Goal: Task Accomplishment & Management: Use online tool/utility

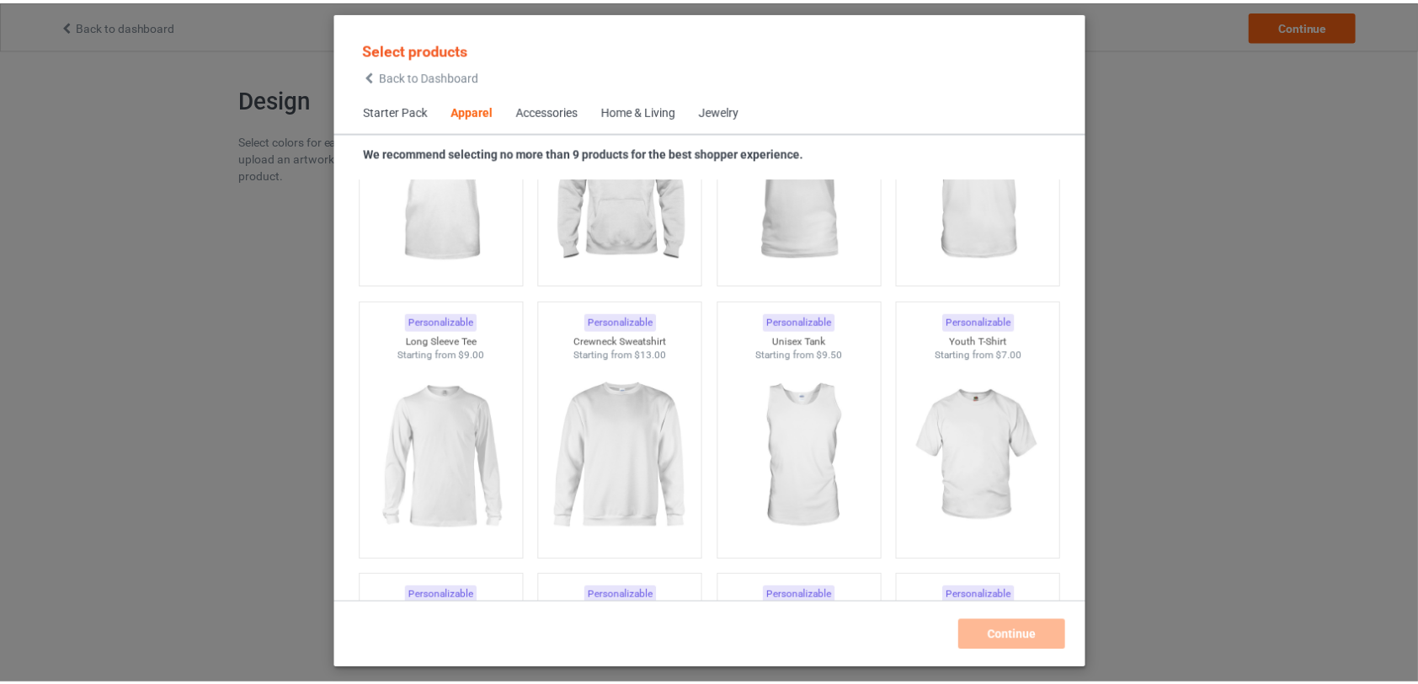
scroll to position [1098, 0]
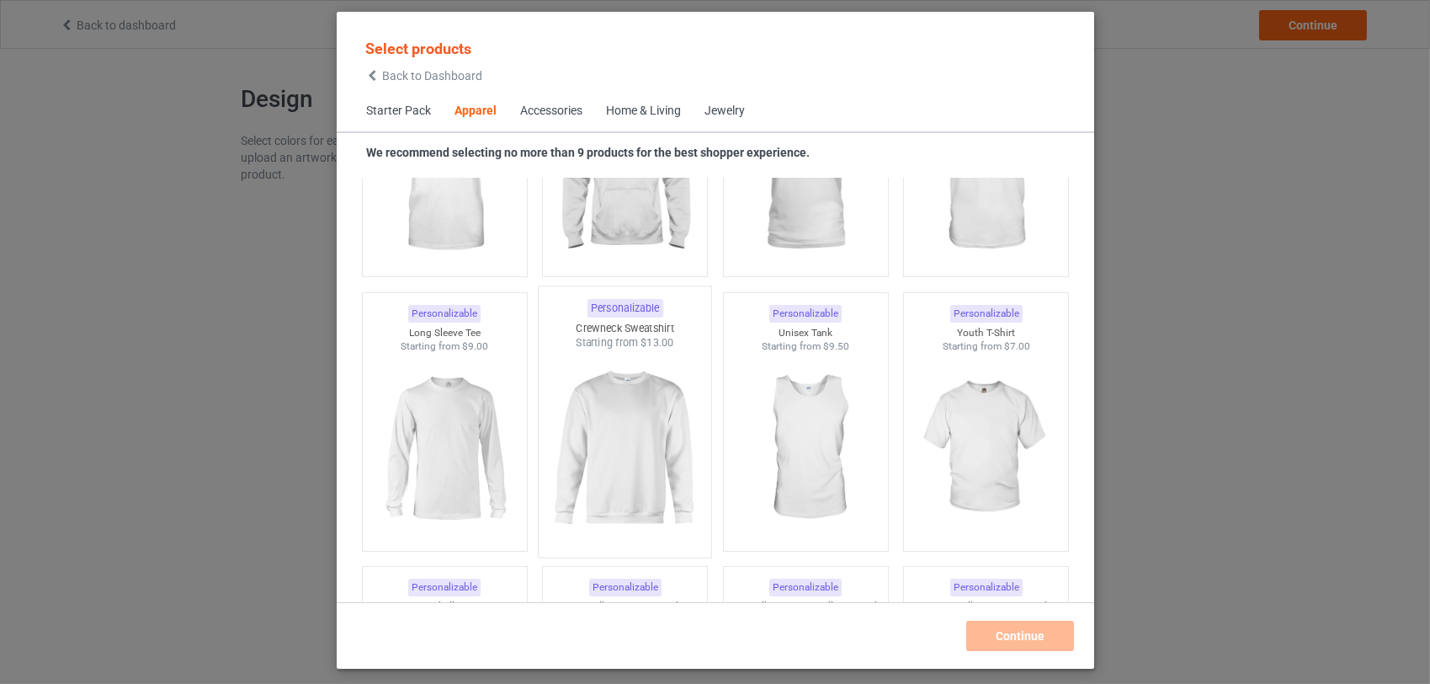
click at [647, 451] on img at bounding box center [625, 449] width 158 height 198
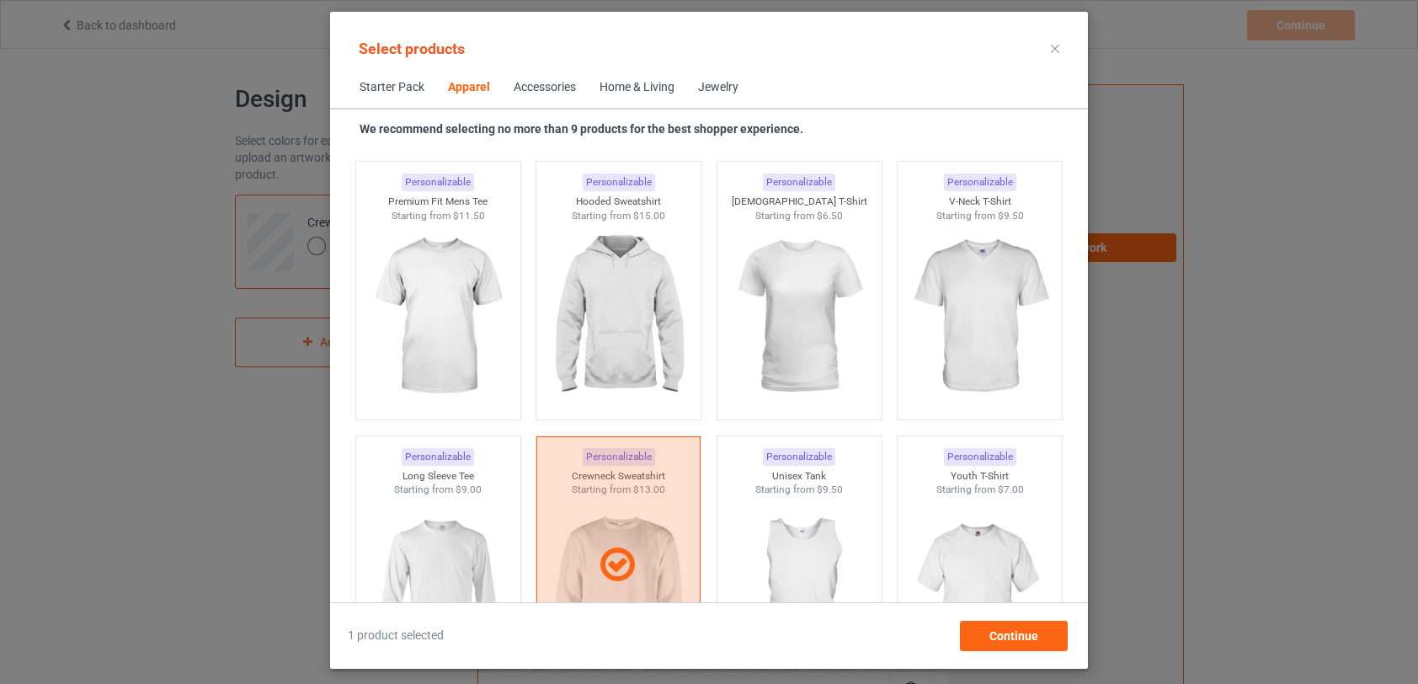
scroll to position [929, 0]
click at [615, 568] on icon at bounding box center [617, 567] width 50 height 42
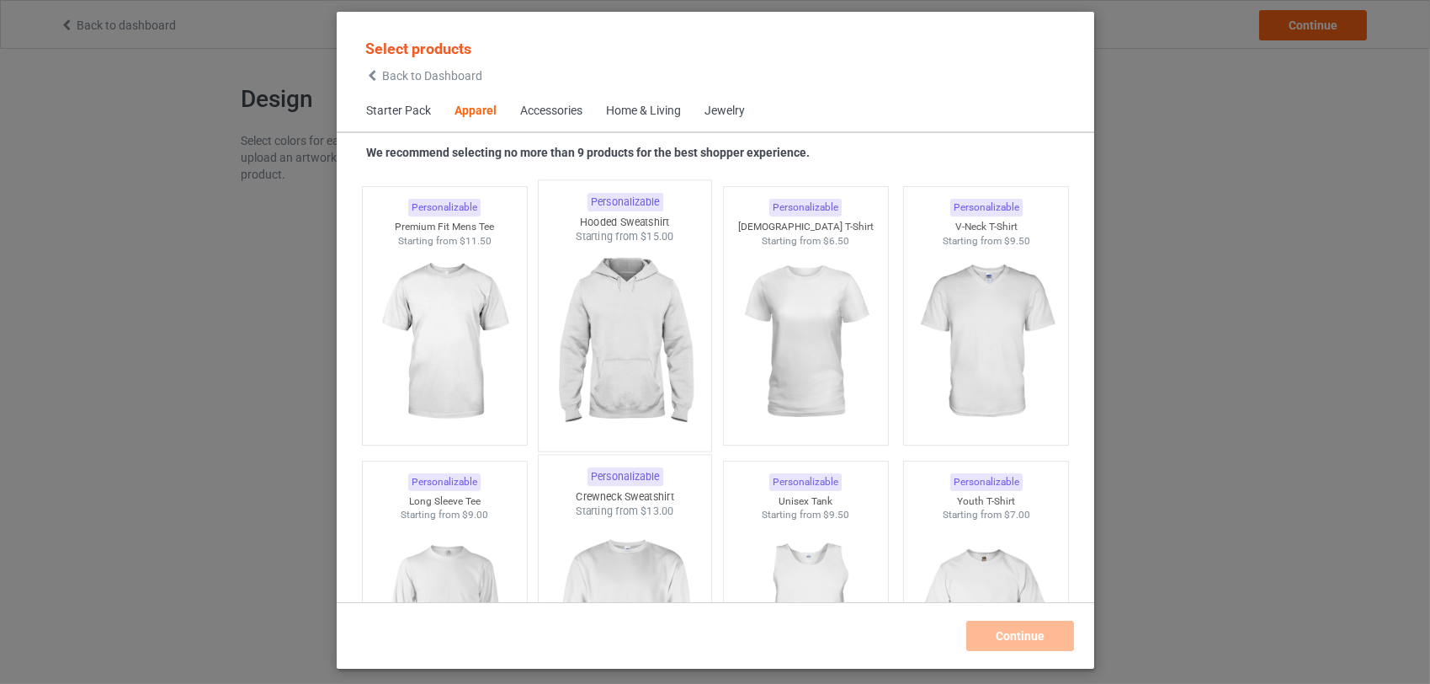
click at [622, 333] on img at bounding box center [625, 343] width 158 height 198
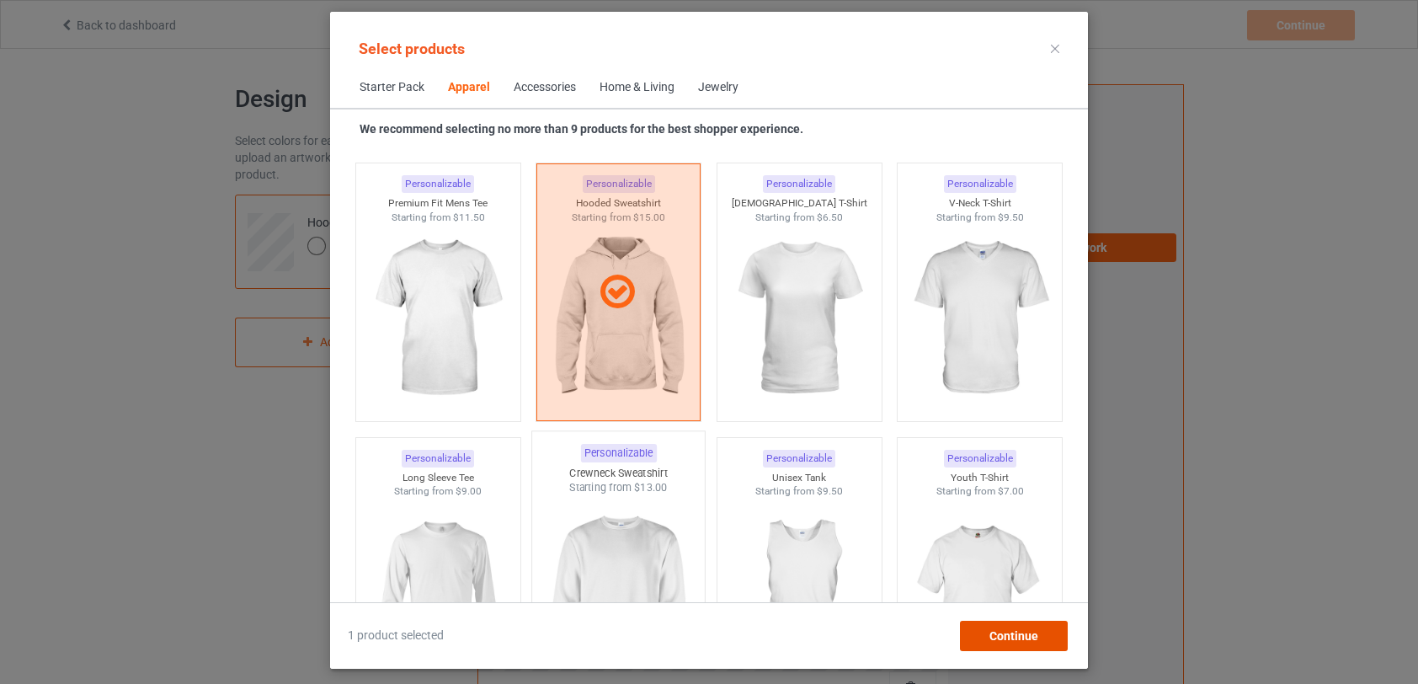
click at [1027, 642] on span "Continue" at bounding box center [1013, 635] width 49 height 13
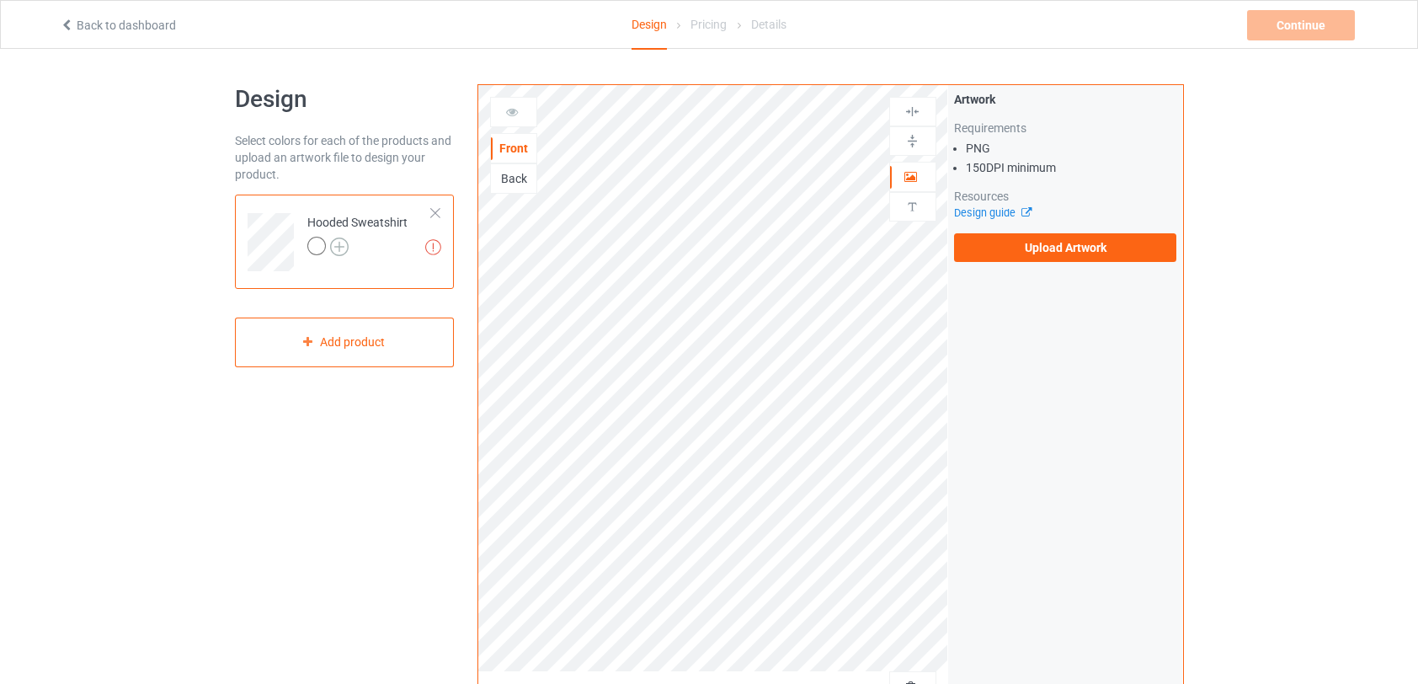
click at [347, 248] on img at bounding box center [339, 246] width 19 height 19
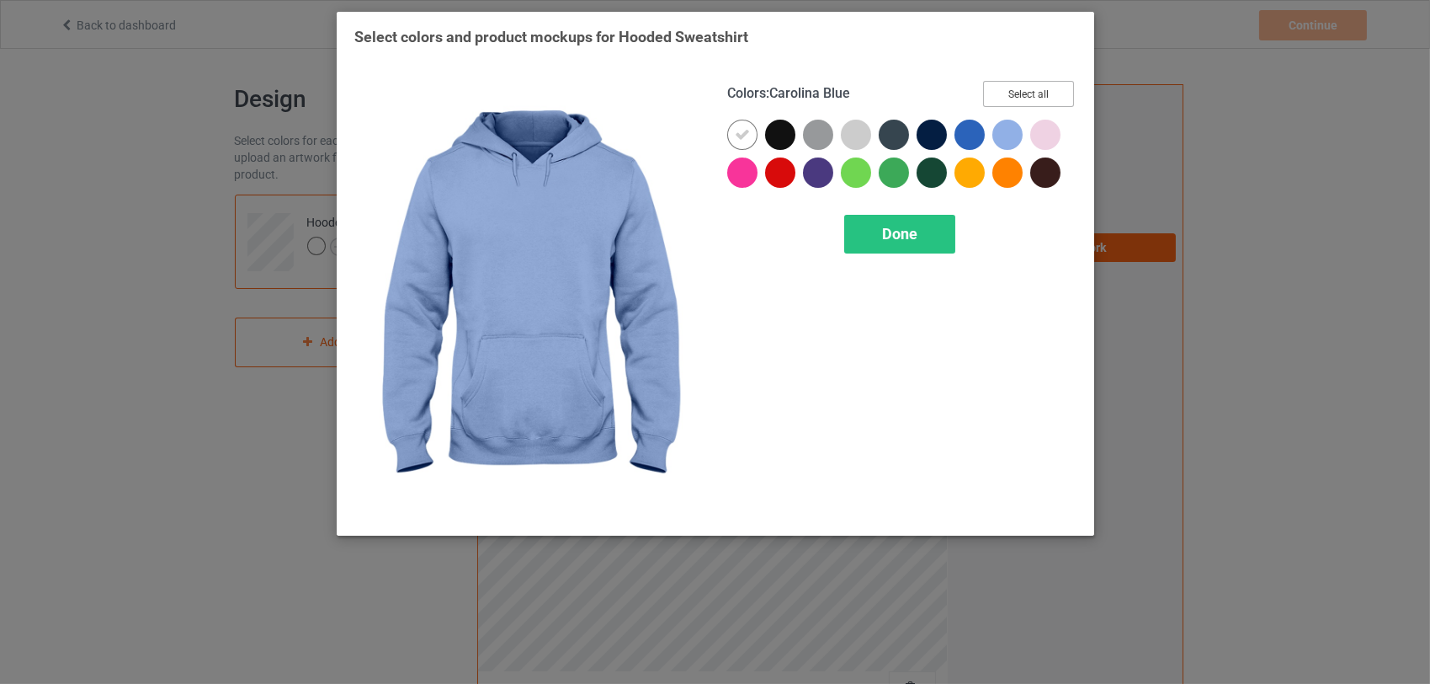
click at [1031, 100] on button "Select all" at bounding box center [1028, 94] width 91 height 26
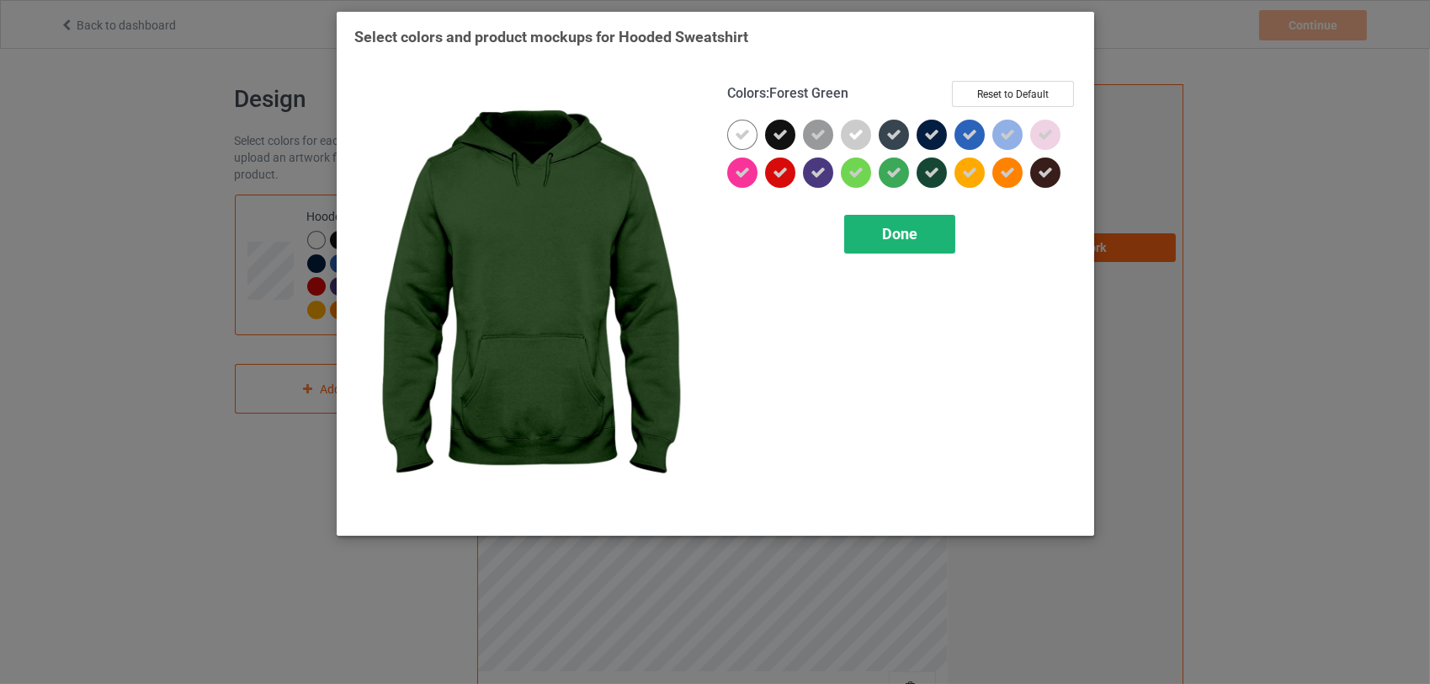
click at [907, 237] on span "Done" at bounding box center [899, 234] width 35 height 18
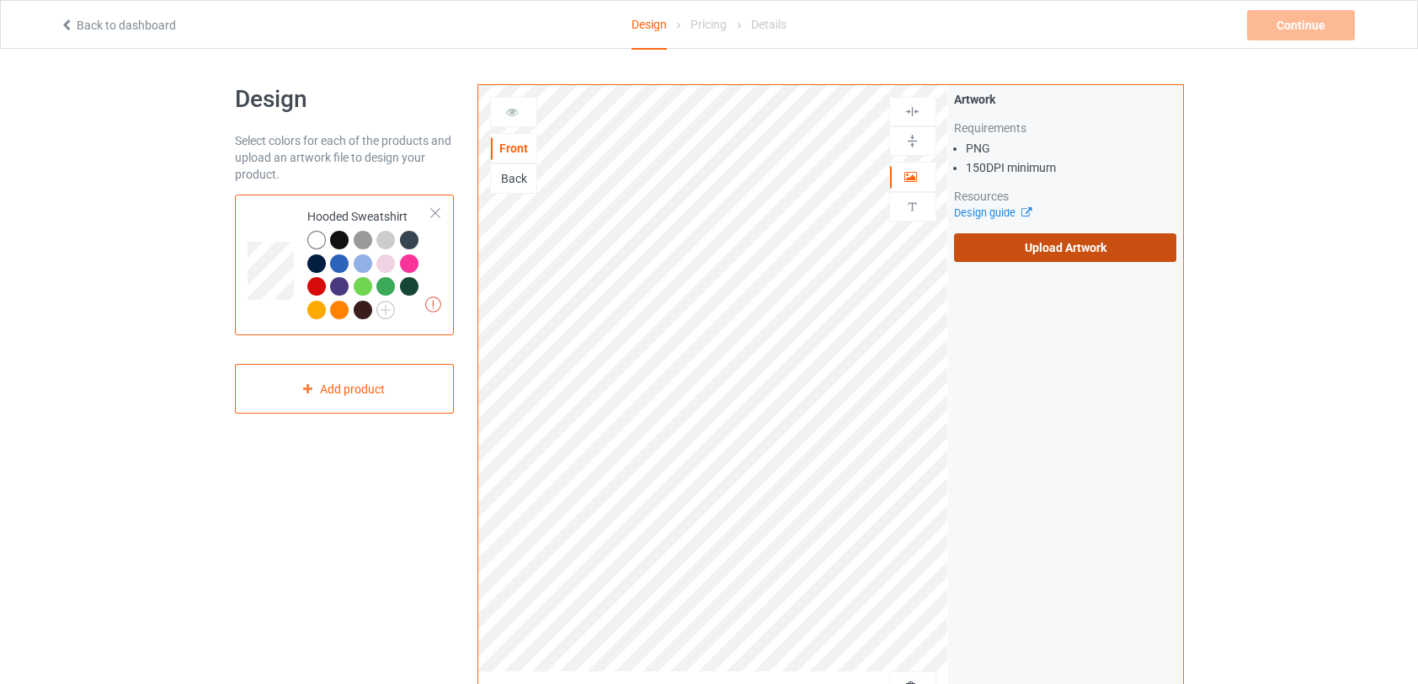
click at [1042, 249] on label "Upload Artwork" at bounding box center [1065, 247] width 223 height 29
click at [0, 0] on input "Upload Artwork" at bounding box center [0, 0] width 0 height 0
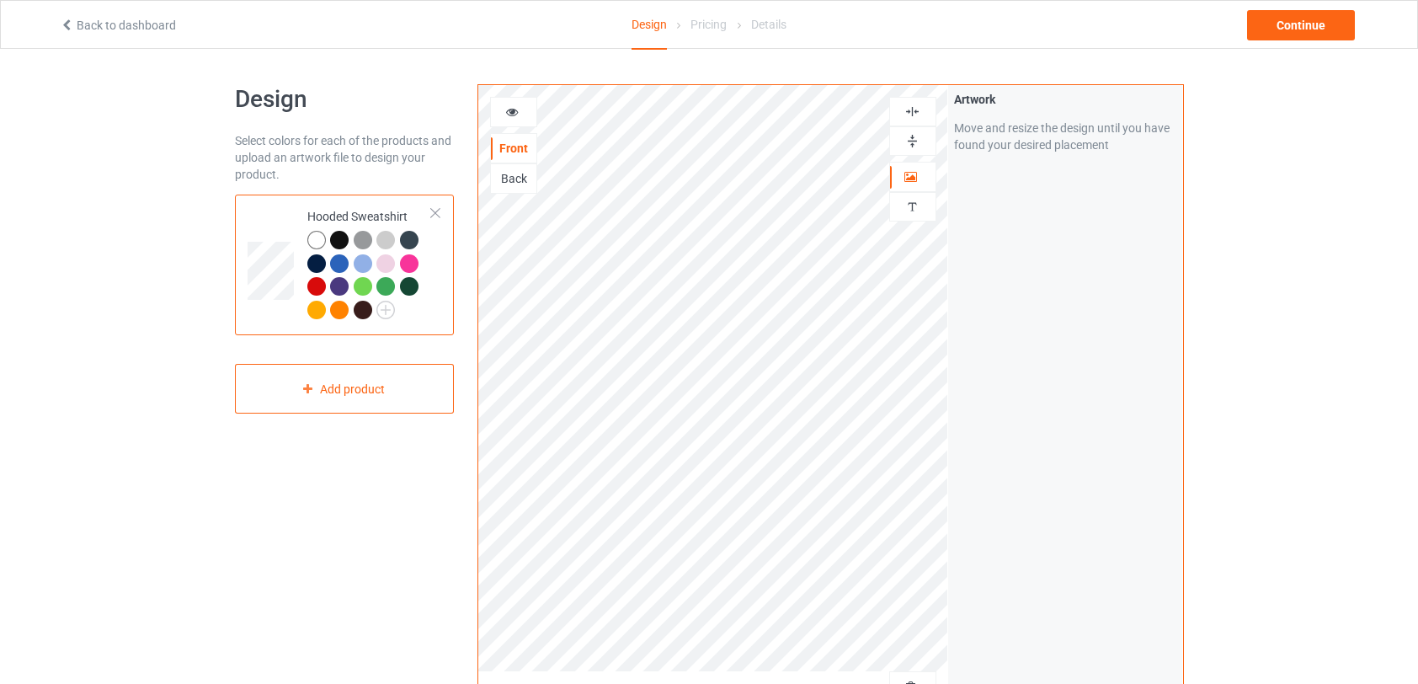
click at [316, 303] on div at bounding box center [316, 310] width 19 height 19
drag, startPoint x: 316, startPoint y: 303, endPoint x: 343, endPoint y: 305, distance: 27.8
click at [343, 305] on div at bounding box center [339, 310] width 19 height 19
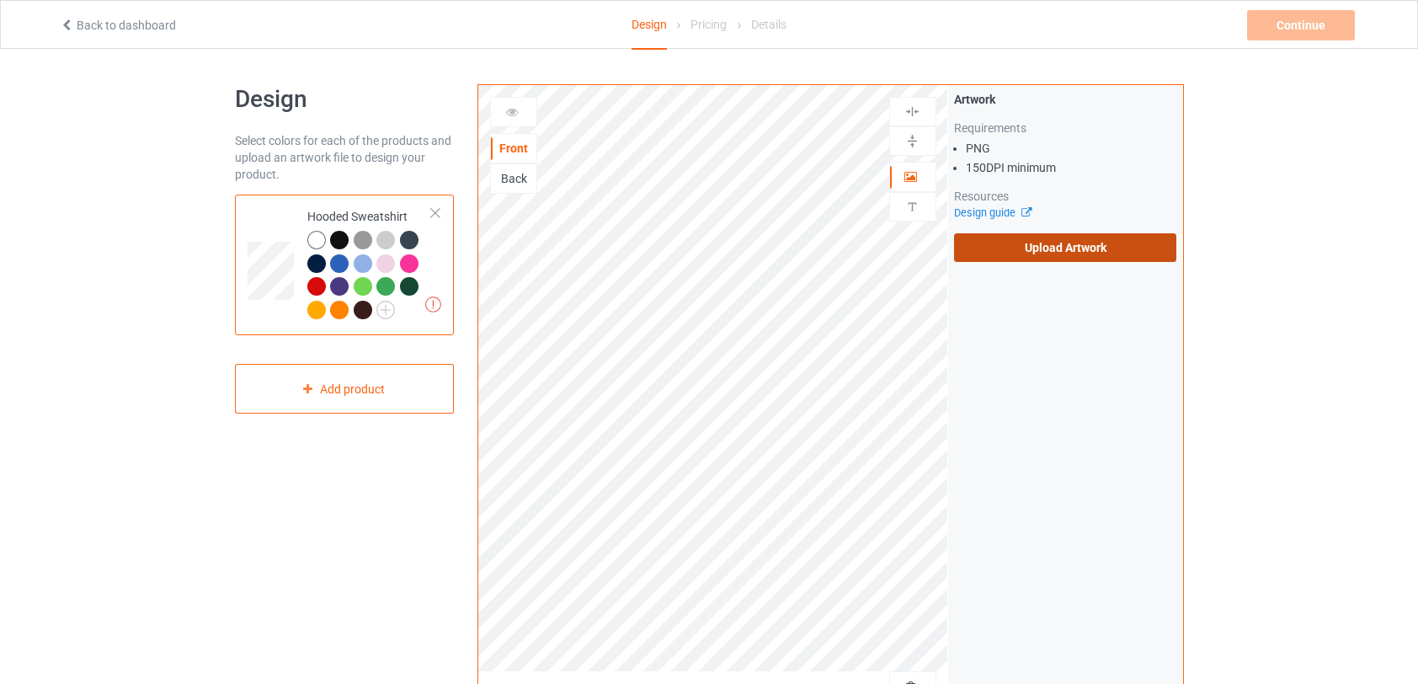
click at [1035, 243] on label "Upload Artwork" at bounding box center [1065, 247] width 223 height 29
click at [0, 0] on input "Upload Artwork" at bounding box center [0, 0] width 0 height 0
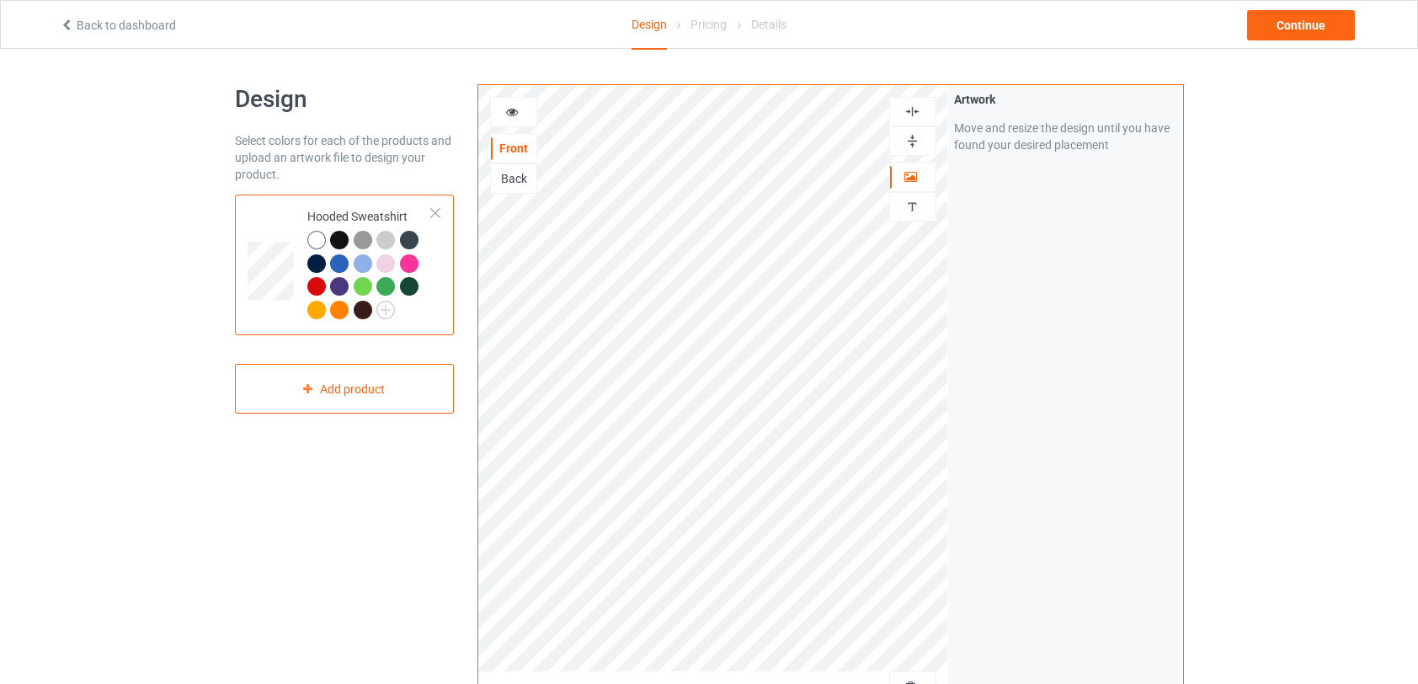
click at [381, 260] on div at bounding box center [385, 263] width 19 height 19
click at [381, 259] on div at bounding box center [385, 263] width 19 height 19
click at [384, 265] on div at bounding box center [385, 263] width 19 height 19
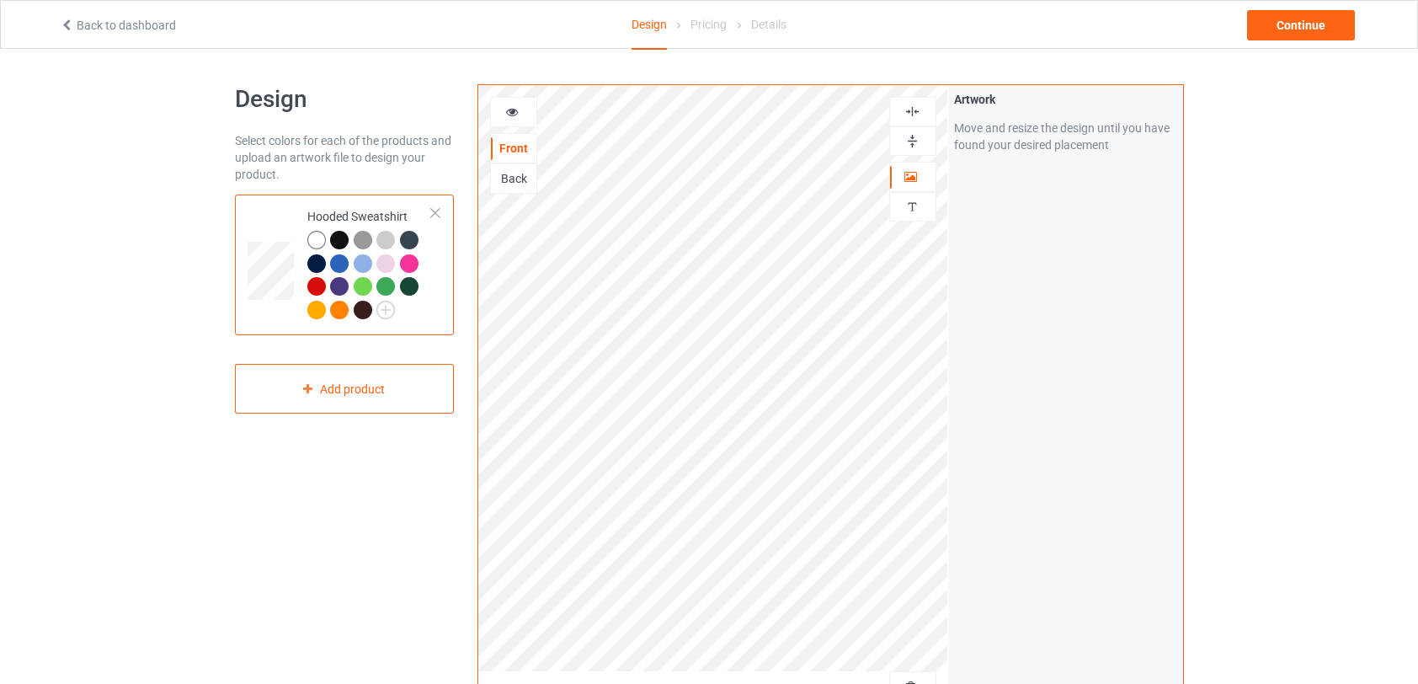
click at [384, 265] on div at bounding box center [385, 263] width 19 height 19
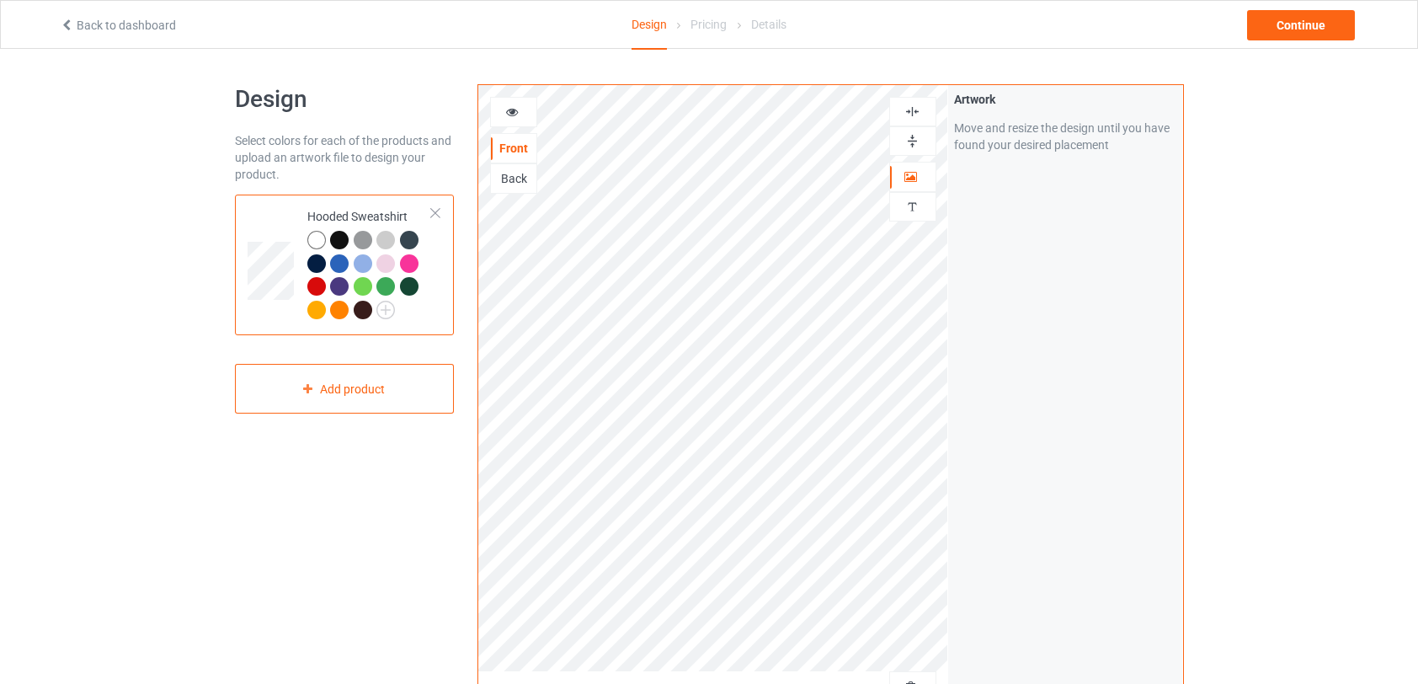
click at [384, 265] on div at bounding box center [385, 263] width 19 height 19
click at [314, 308] on div at bounding box center [316, 310] width 19 height 19
click at [387, 259] on div at bounding box center [385, 263] width 19 height 19
click at [317, 237] on div at bounding box center [316, 240] width 19 height 19
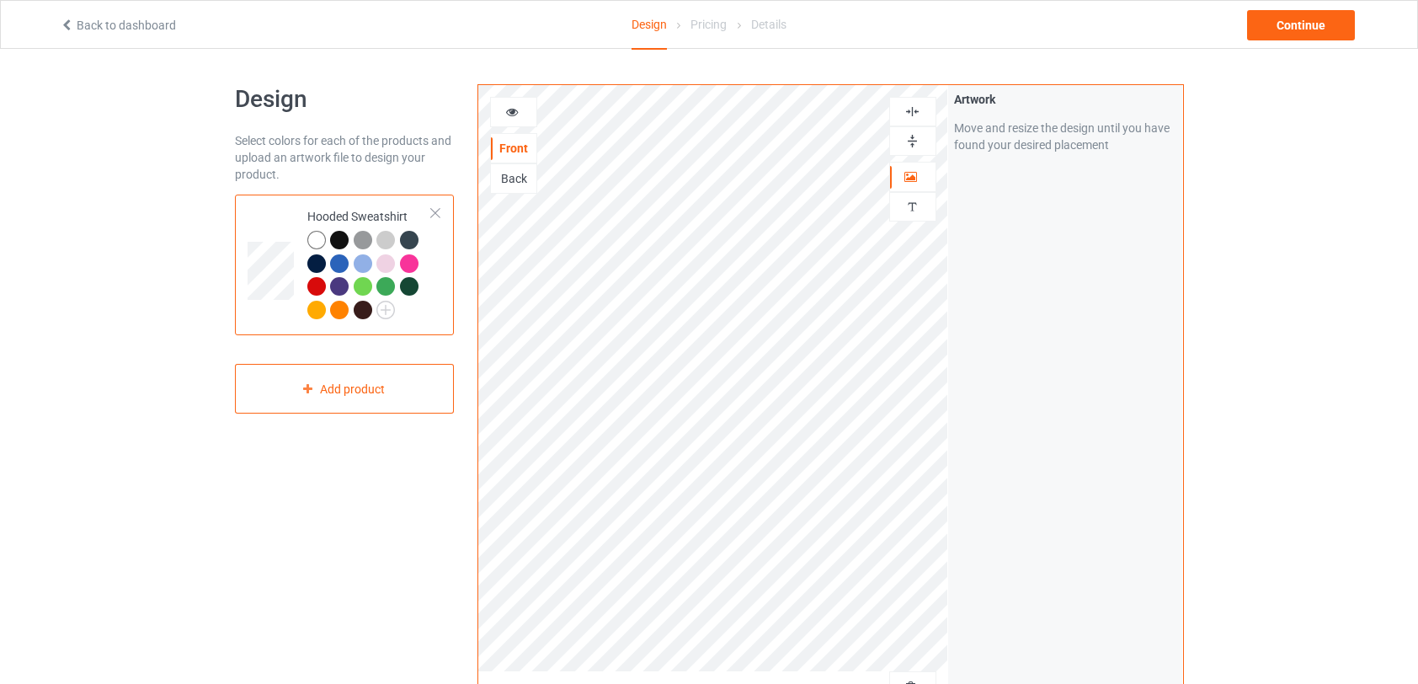
click at [317, 237] on div at bounding box center [316, 240] width 19 height 19
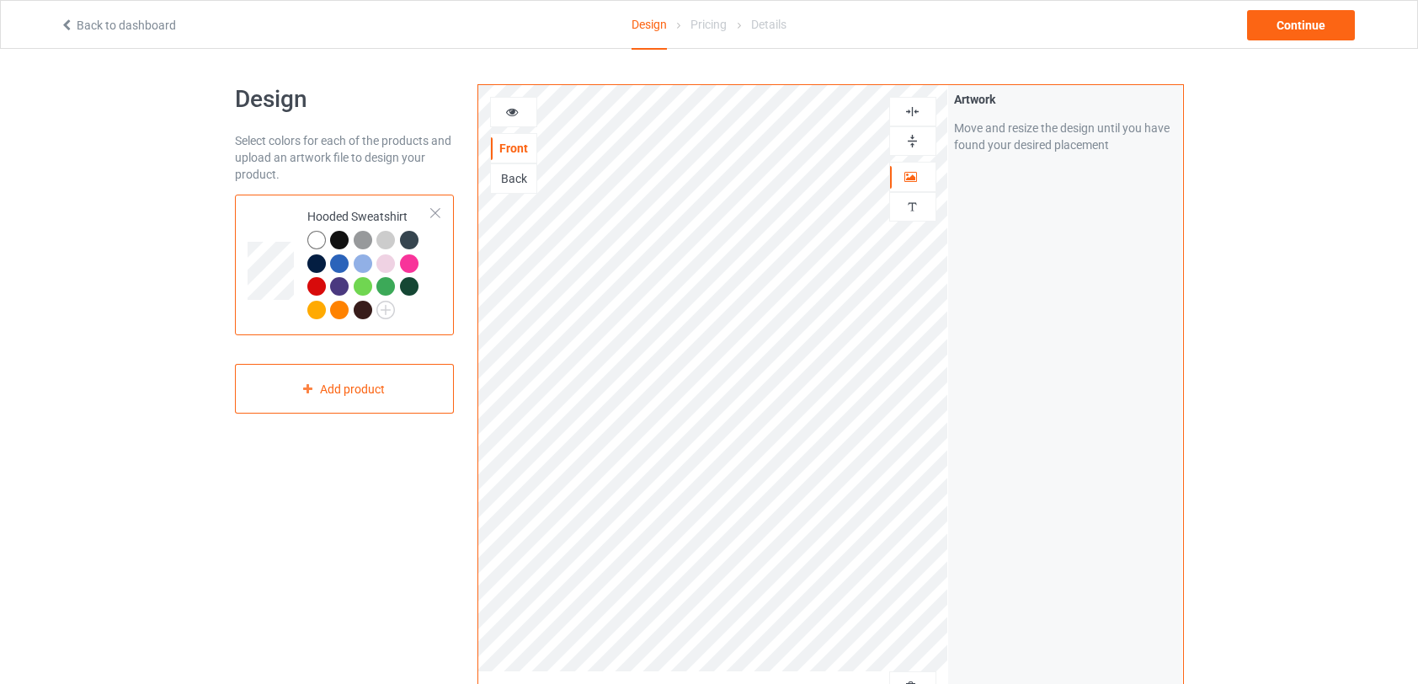
click at [158, 232] on div "Design Select colors for each of the products and upload an artwork file to des…" at bounding box center [709, 569] width 1418 height 1041
click at [402, 261] on div at bounding box center [409, 263] width 19 height 19
click at [370, 264] on div at bounding box center [363, 263] width 19 height 19
click at [387, 264] on div at bounding box center [385, 263] width 19 height 19
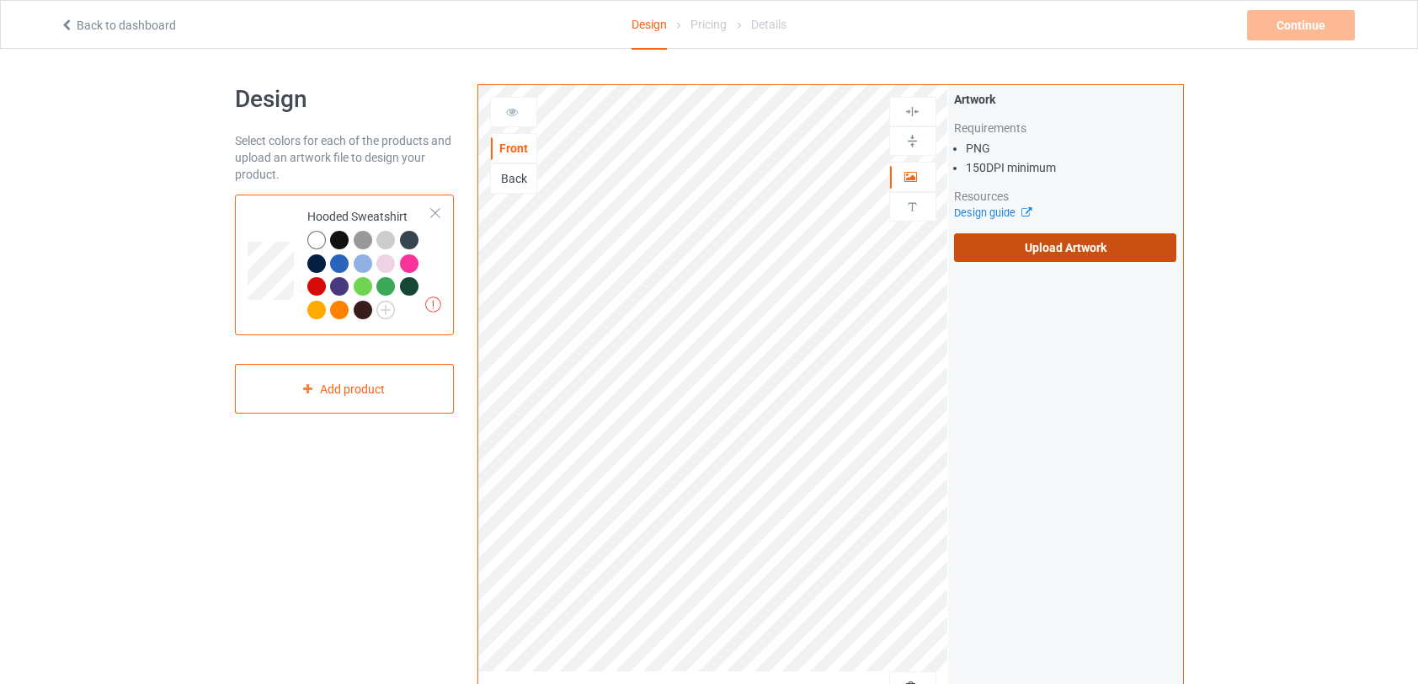
click at [1047, 259] on label "Upload Artwork" at bounding box center [1065, 247] width 223 height 29
click at [0, 0] on input "Upload Artwork" at bounding box center [0, 0] width 0 height 0
click at [317, 266] on div at bounding box center [316, 263] width 19 height 19
click at [342, 239] on div at bounding box center [339, 240] width 19 height 19
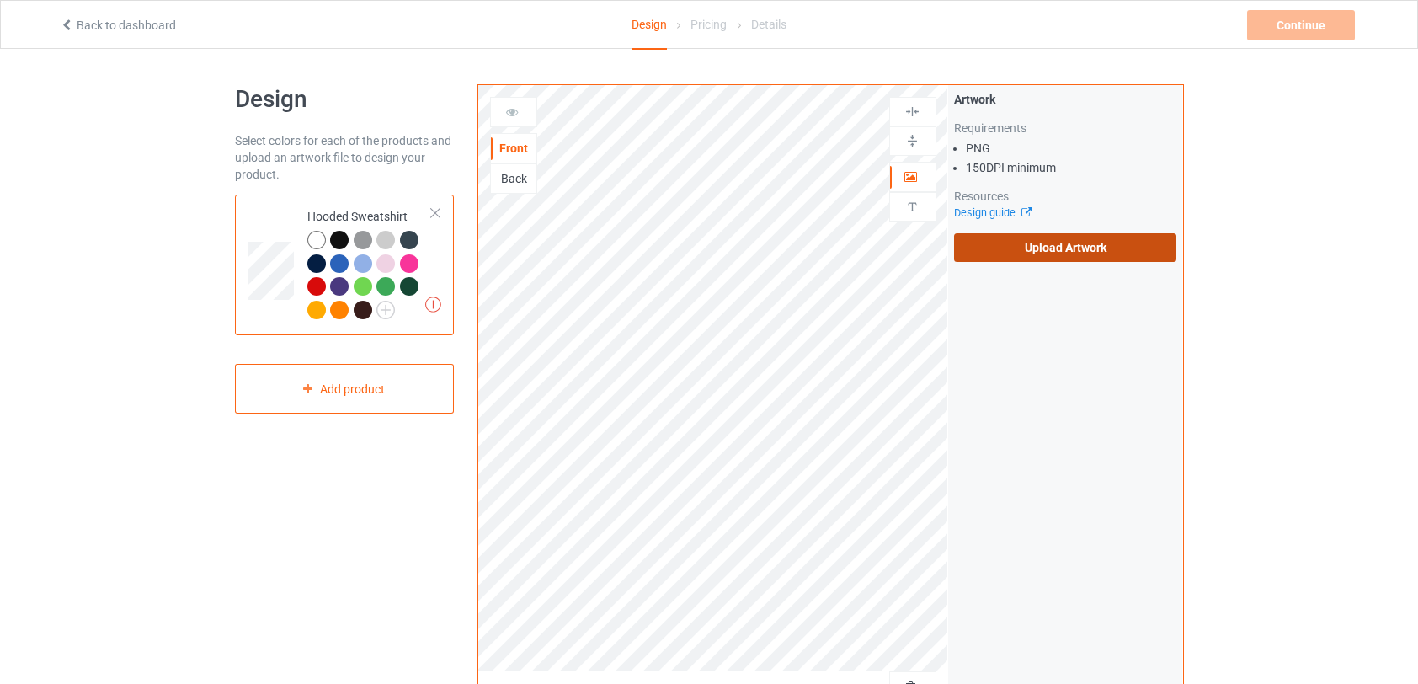
click at [1041, 253] on label "Upload Artwork" at bounding box center [1065, 247] width 223 height 29
click at [0, 0] on input "Upload Artwork" at bounding box center [0, 0] width 0 height 0
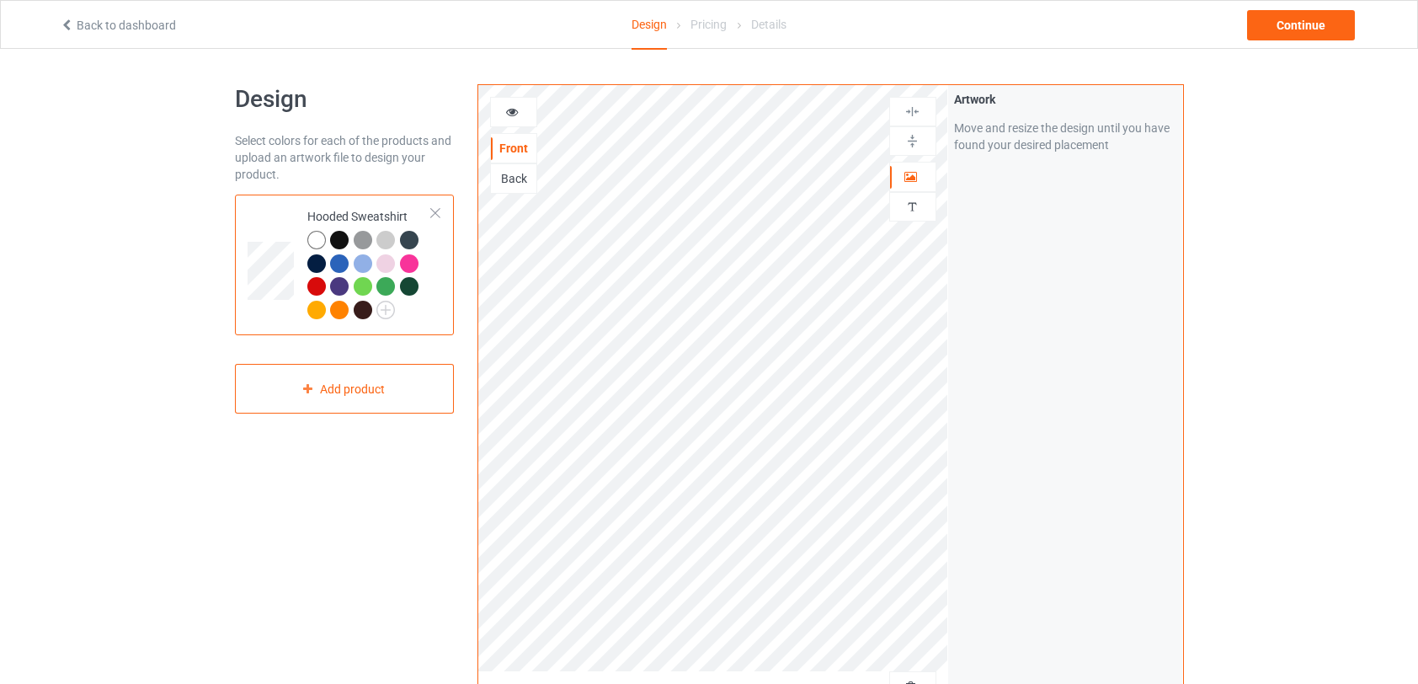
click at [314, 240] on div at bounding box center [316, 240] width 19 height 19
